Goal: Information Seeking & Learning: Find specific fact

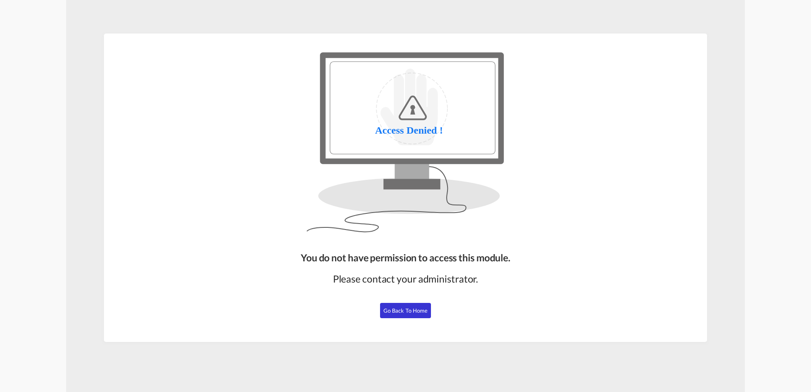
click at [403, 266] on span "Go Back to Home" at bounding box center [406, 310] width 45 height 7
click at [395, 313] on span "Go Back to Home" at bounding box center [406, 310] width 45 height 7
